Goal: Information Seeking & Learning: Compare options

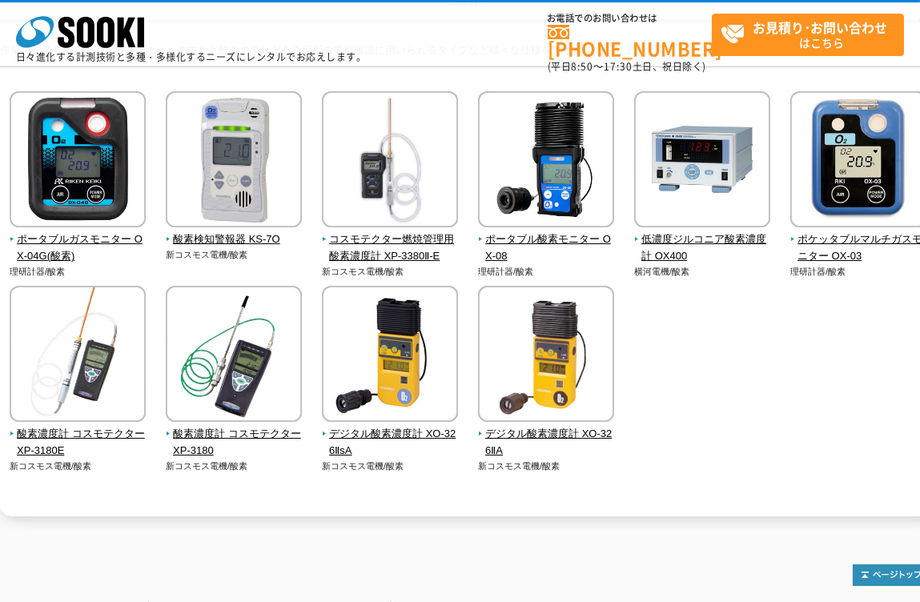
scroll to position [160, 0]
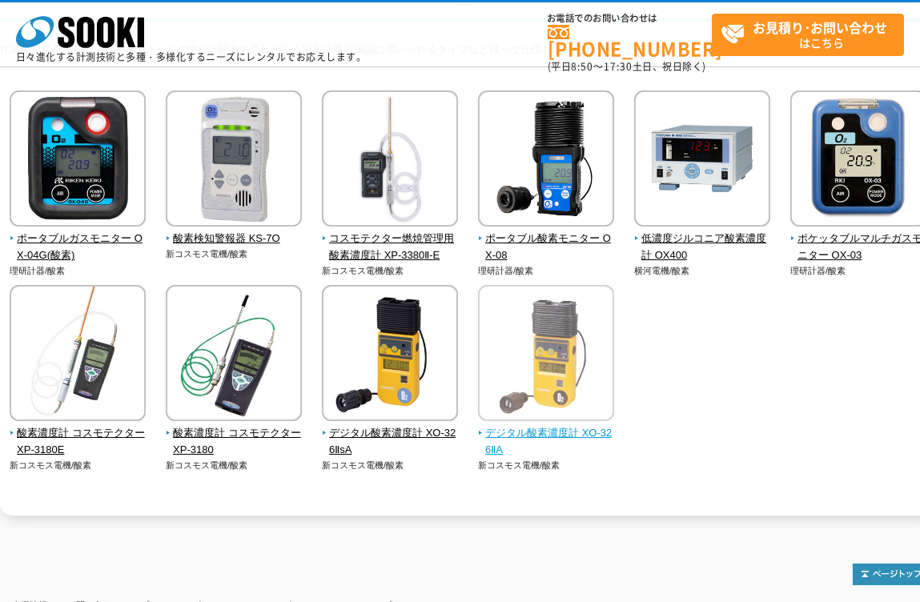
click at [574, 432] on span "デジタル酸素濃度計 XO-326ⅡA" at bounding box center [546, 442] width 137 height 34
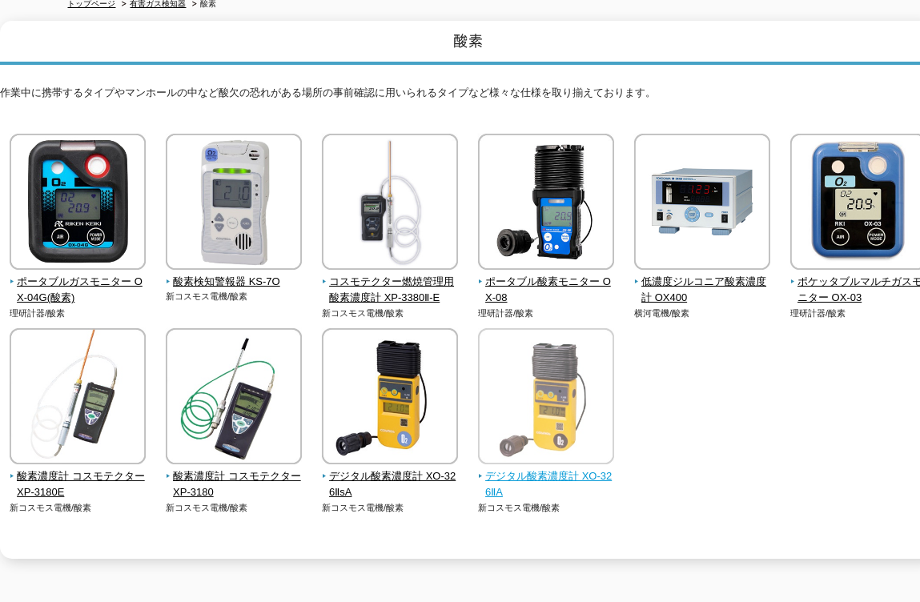
scroll to position [0, 0]
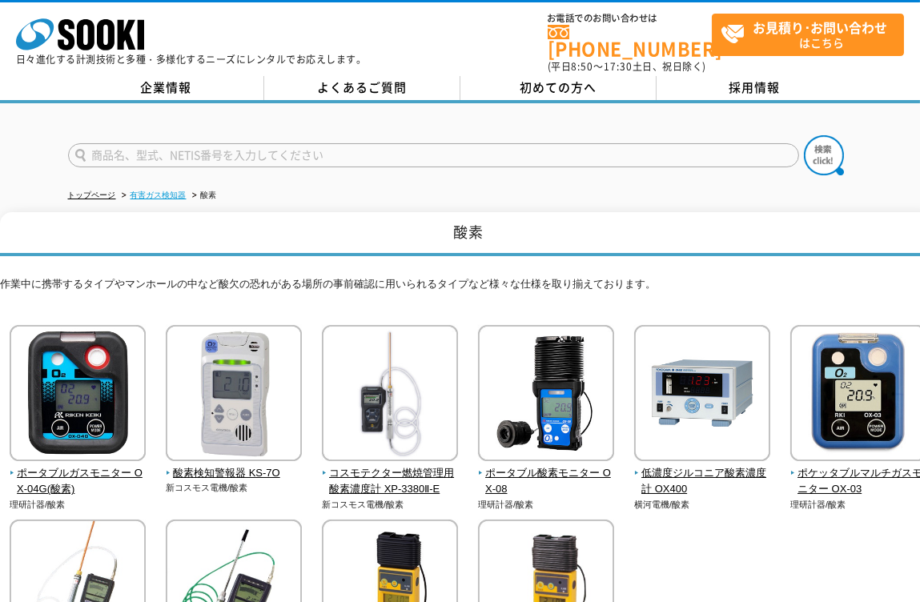
click at [171, 191] on link "有害ガス検知器" at bounding box center [159, 195] width 56 height 9
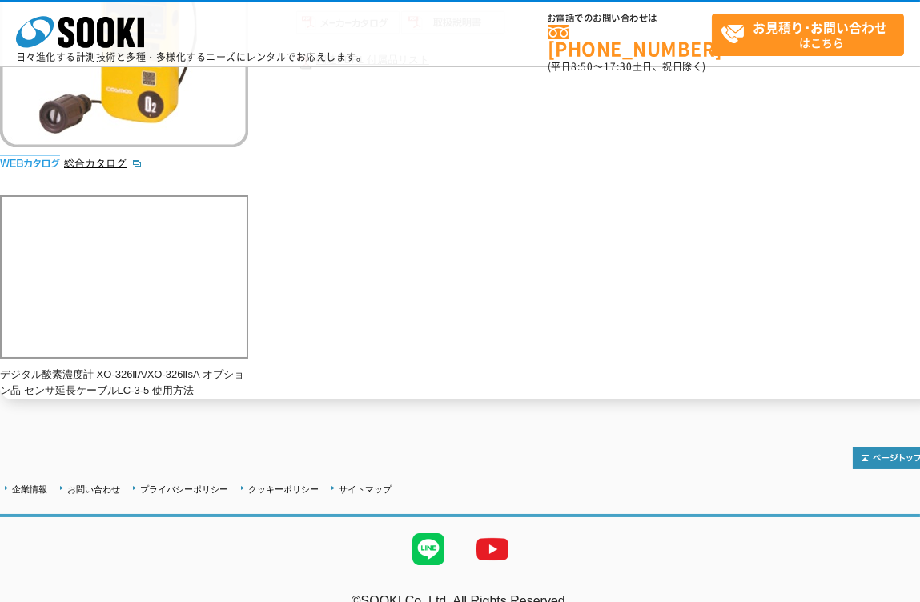
scroll to position [365, 0]
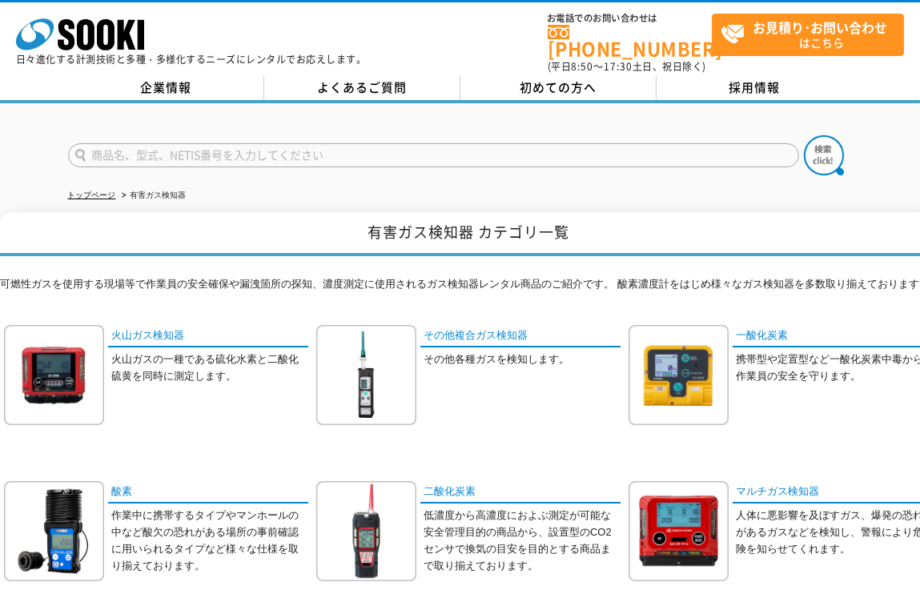
click at [456, 151] on input "text" at bounding box center [433, 155] width 731 height 24
type input "硫化水素"
click at [804, 135] on button at bounding box center [824, 155] width 40 height 40
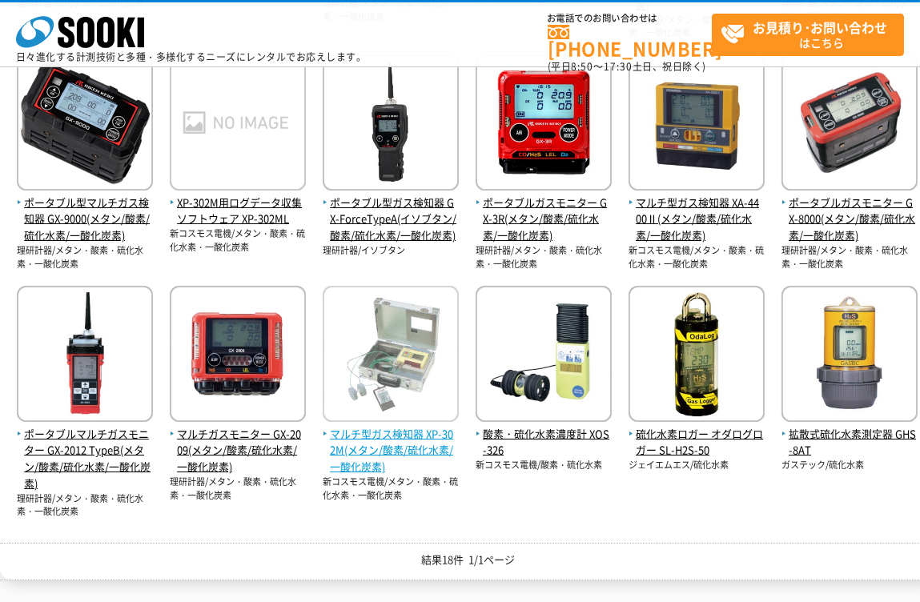
scroll to position [559, 0]
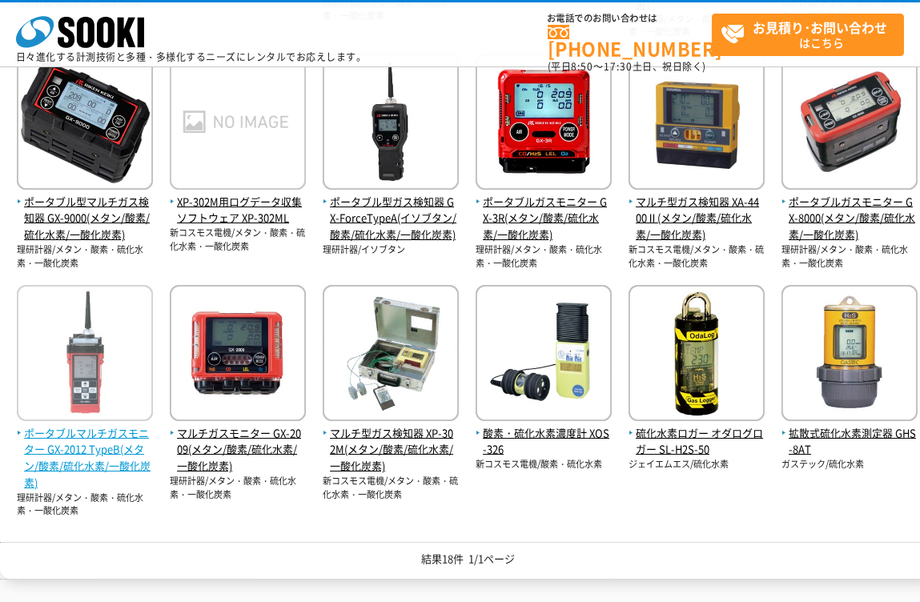
click at [62, 372] on img at bounding box center [85, 355] width 136 height 140
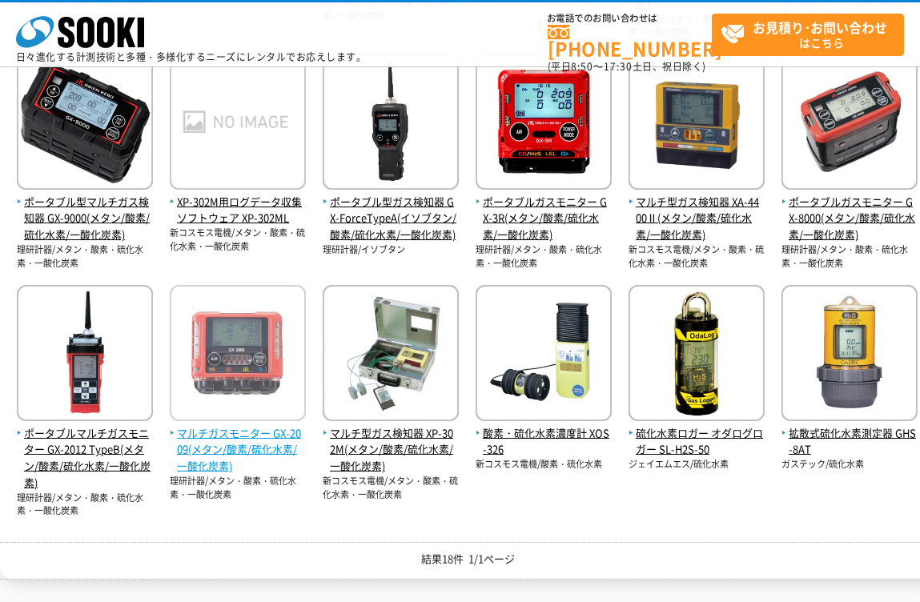
click at [289, 451] on span "マルチガスモニター GX-2009(メタン/酸素/硫化水素/一酸化炭素)" at bounding box center [238, 450] width 136 height 50
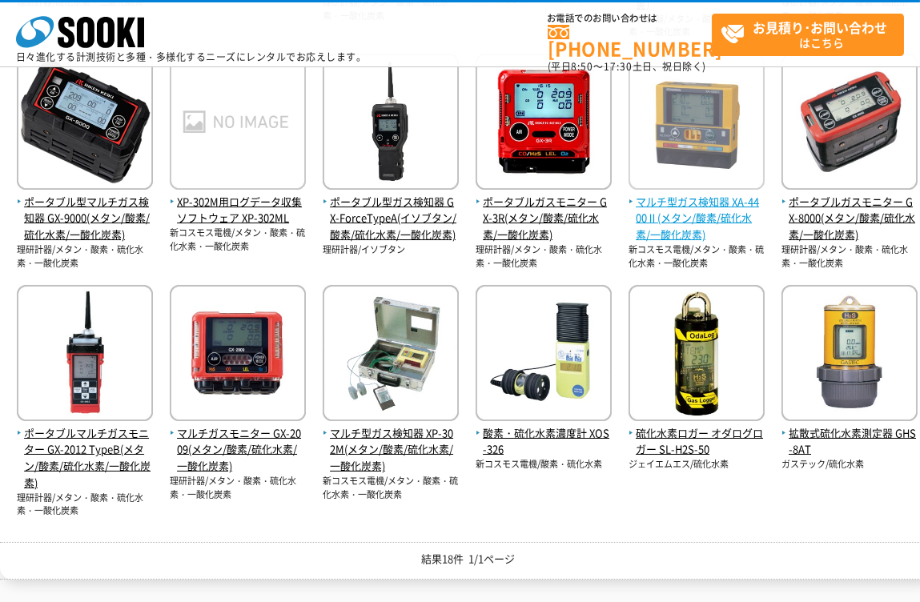
click at [726, 186] on img at bounding box center [697, 124] width 136 height 140
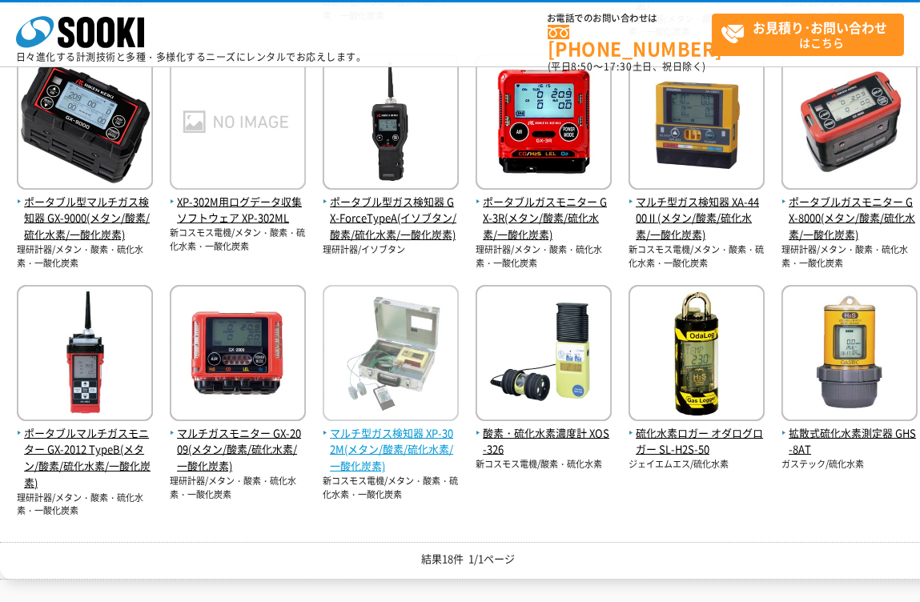
click at [420, 361] on img at bounding box center [391, 355] width 136 height 140
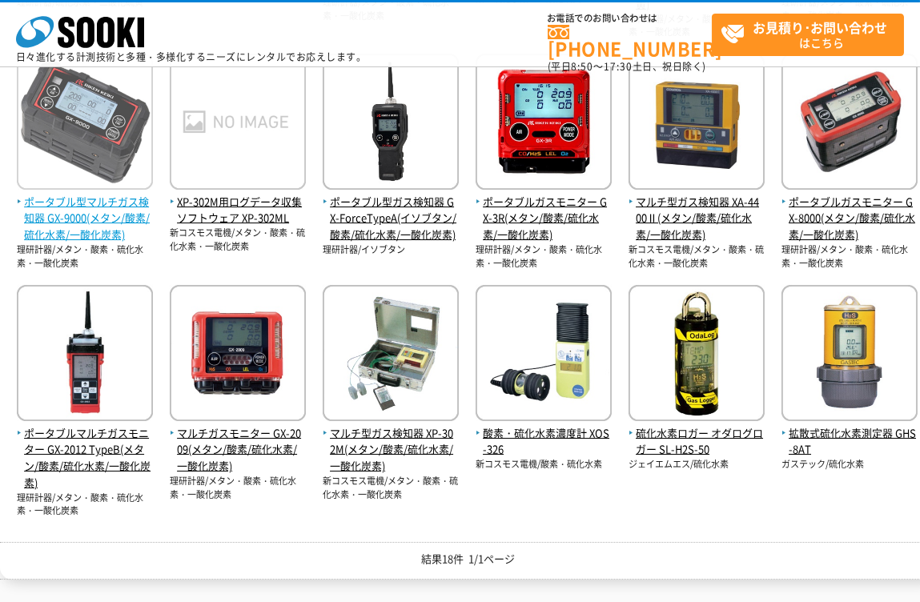
click at [115, 203] on span "ポータブル型マルチガス検知器 GX-9000(メタン/酸素/硫化水素/一酸化炭素)" at bounding box center [85, 219] width 136 height 50
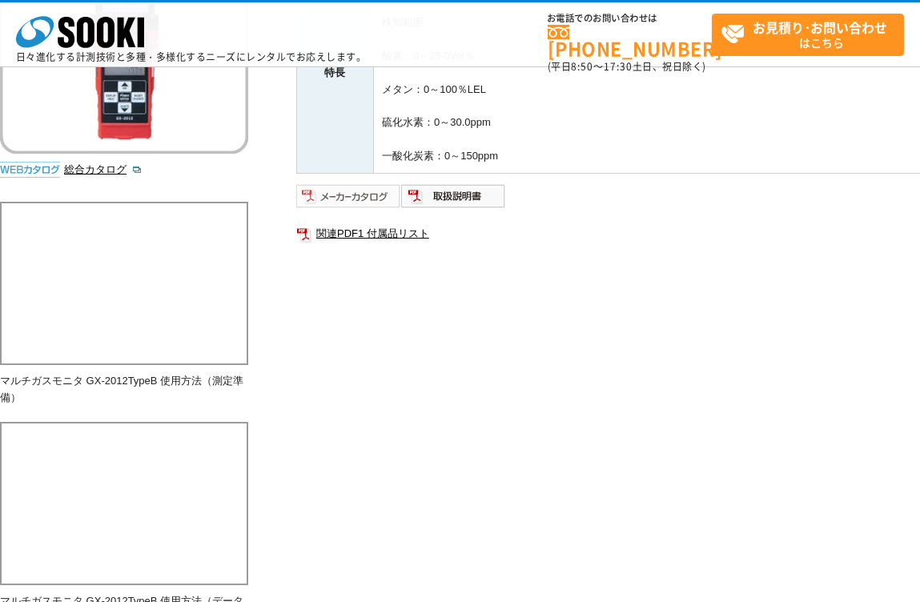
click at [376, 203] on img at bounding box center [348, 196] width 105 height 26
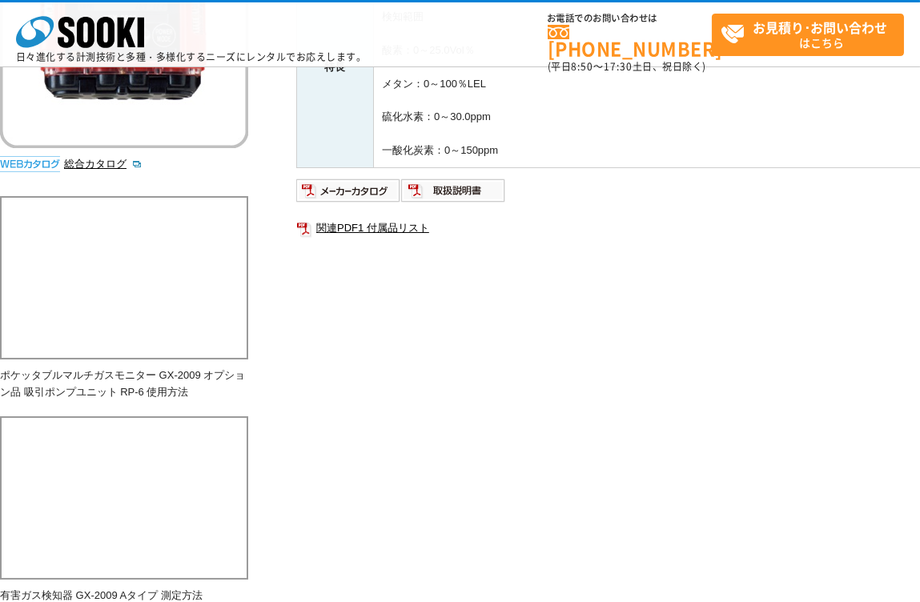
scroll to position [320, 0]
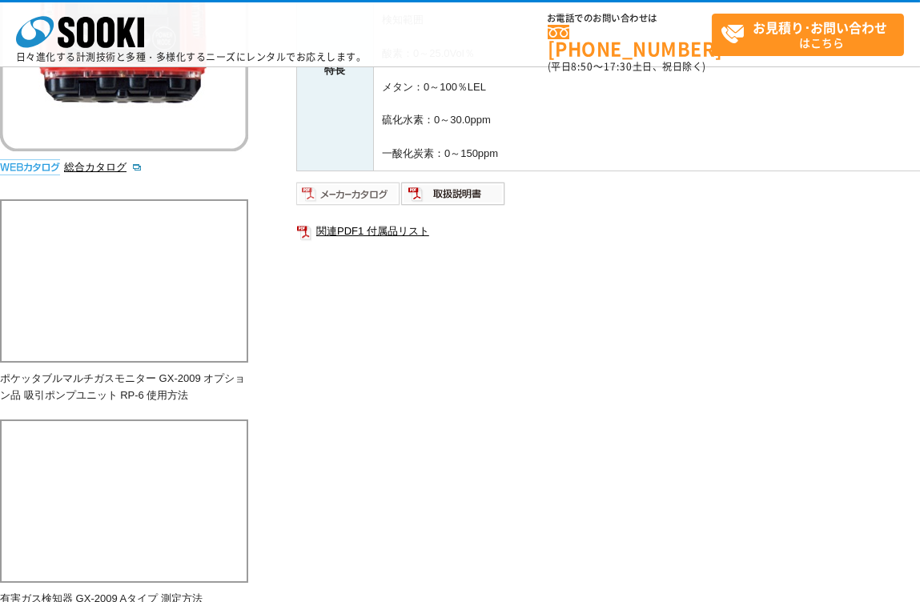
click at [336, 192] on img at bounding box center [348, 194] width 105 height 26
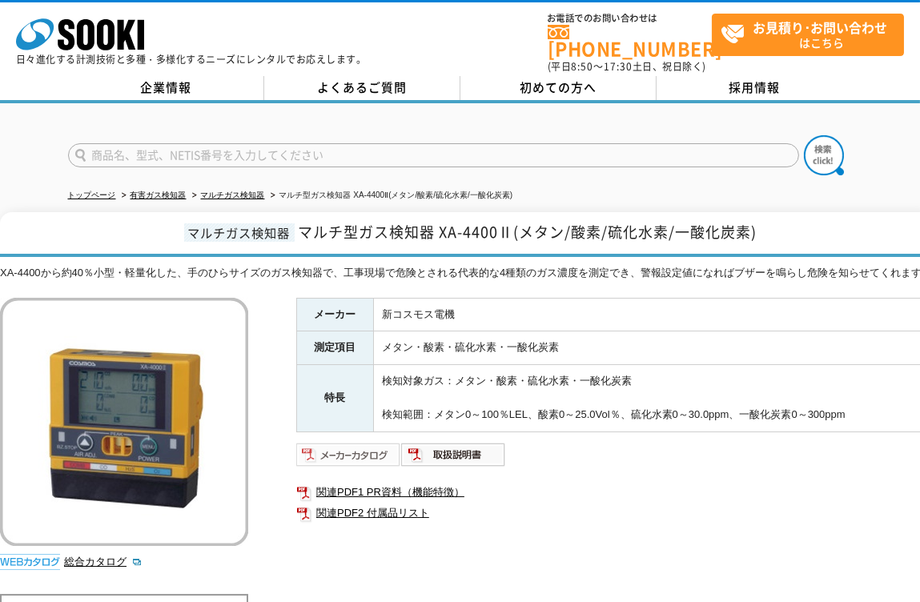
click at [354, 459] on img at bounding box center [348, 455] width 105 height 26
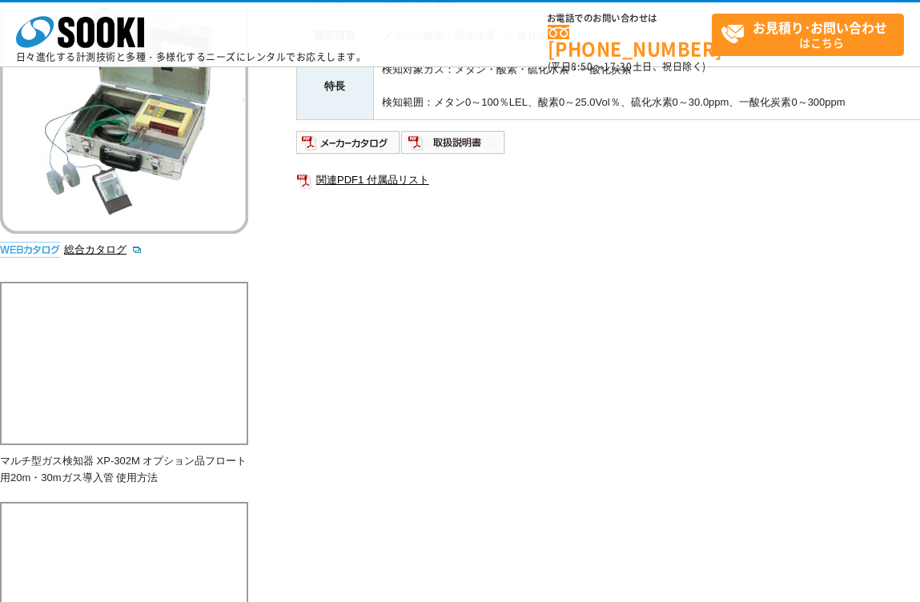
scroll to position [239, 0]
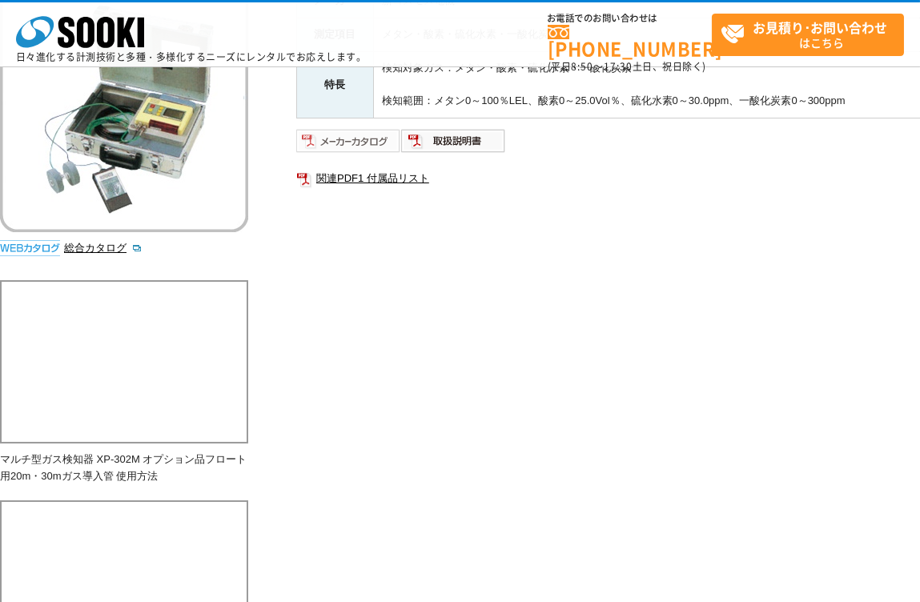
click at [355, 140] on img at bounding box center [348, 141] width 105 height 26
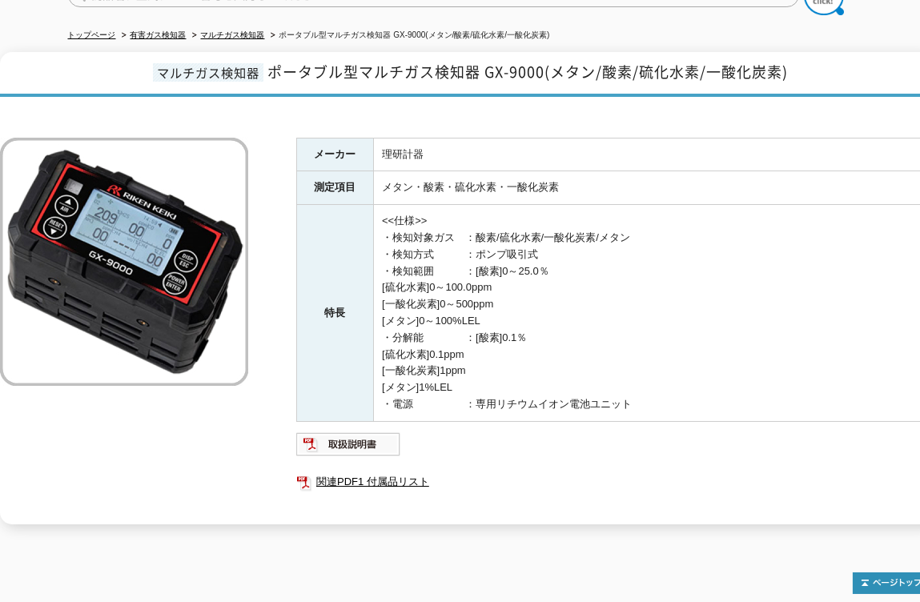
scroll to position [298, 0]
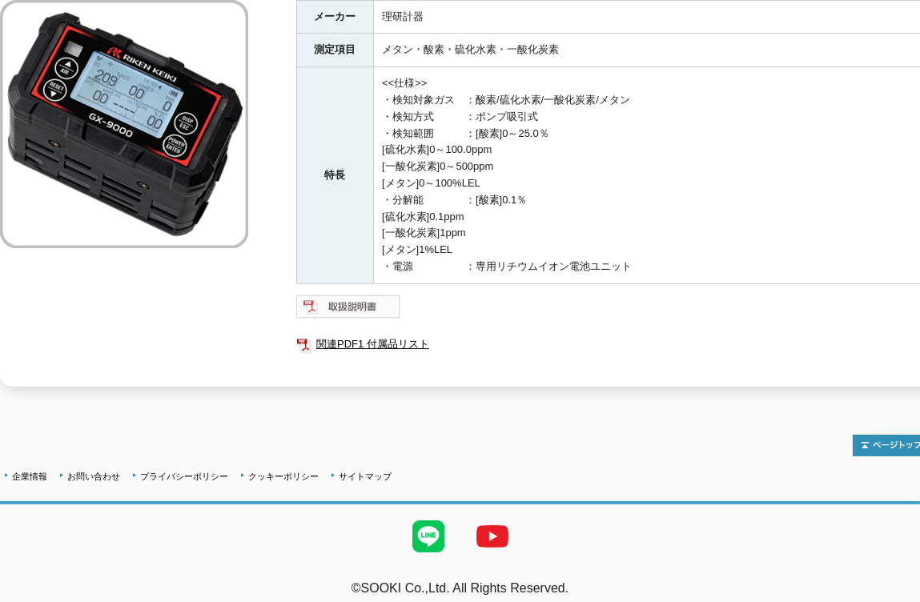
click at [366, 296] on img at bounding box center [348, 307] width 105 height 26
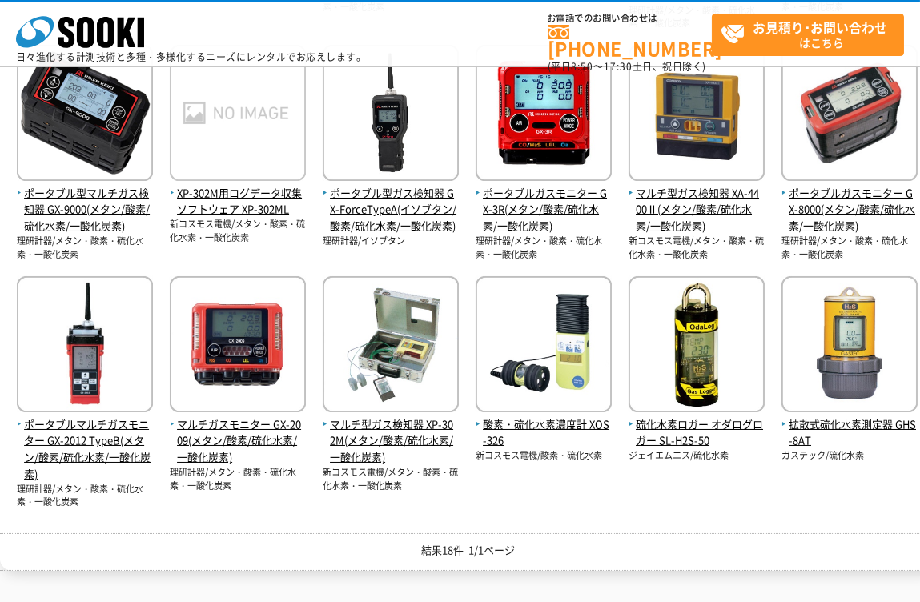
scroll to position [569, 0]
